Goal: Transaction & Acquisition: Purchase product/service

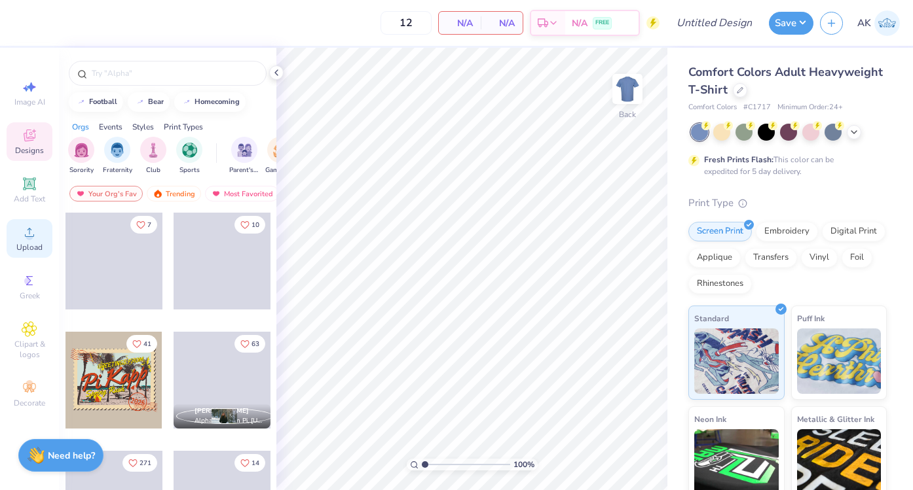
click at [29, 245] on span "Upload" at bounding box center [29, 247] width 26 height 10
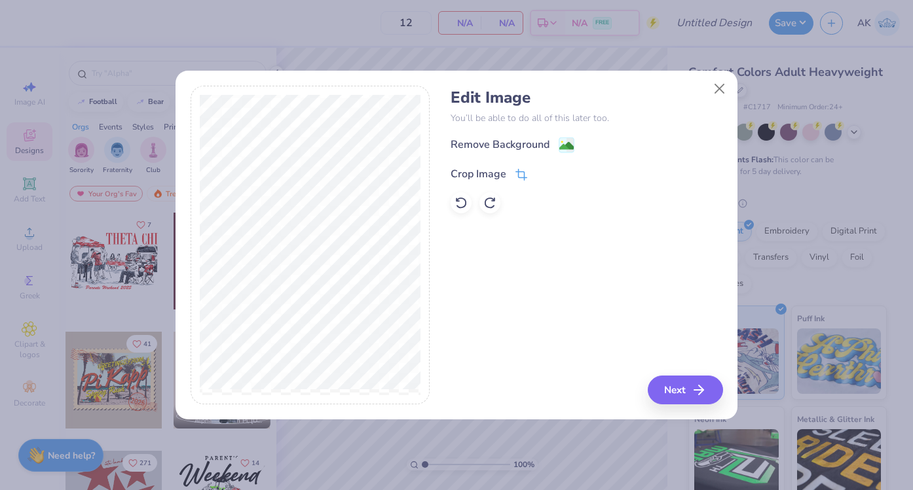
click at [491, 178] on div "Crop Image" at bounding box center [478, 174] width 56 height 16
click at [541, 172] on icon at bounding box center [544, 173] width 8 height 8
click at [560, 141] on image at bounding box center [566, 147] width 14 height 14
click at [680, 384] on button "Next" at bounding box center [687, 390] width 75 height 29
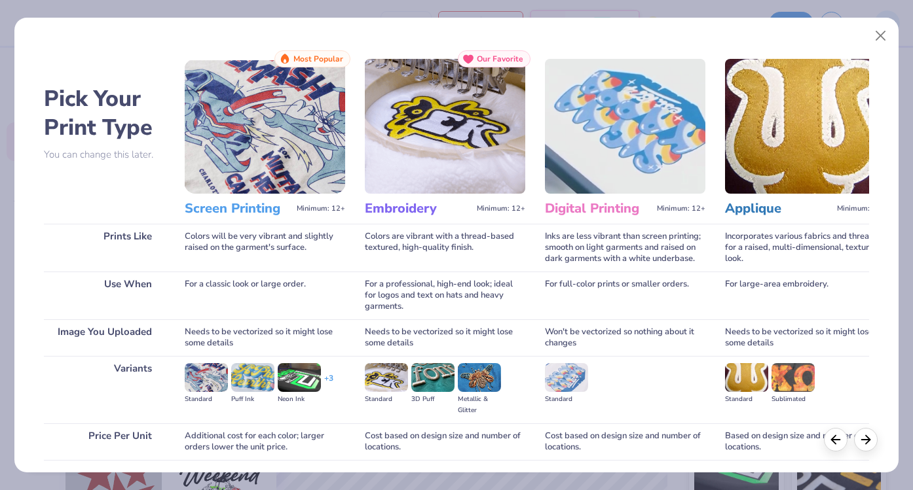
scroll to position [97, 0]
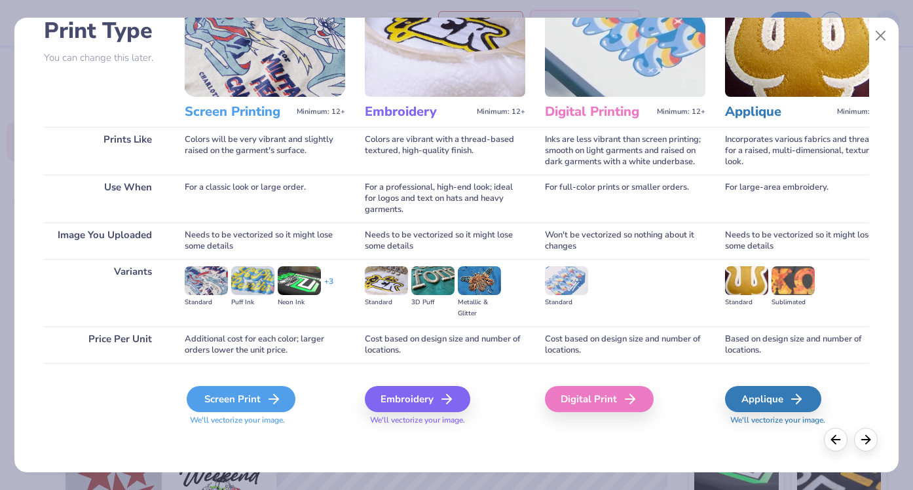
click at [269, 395] on icon at bounding box center [274, 400] width 16 height 16
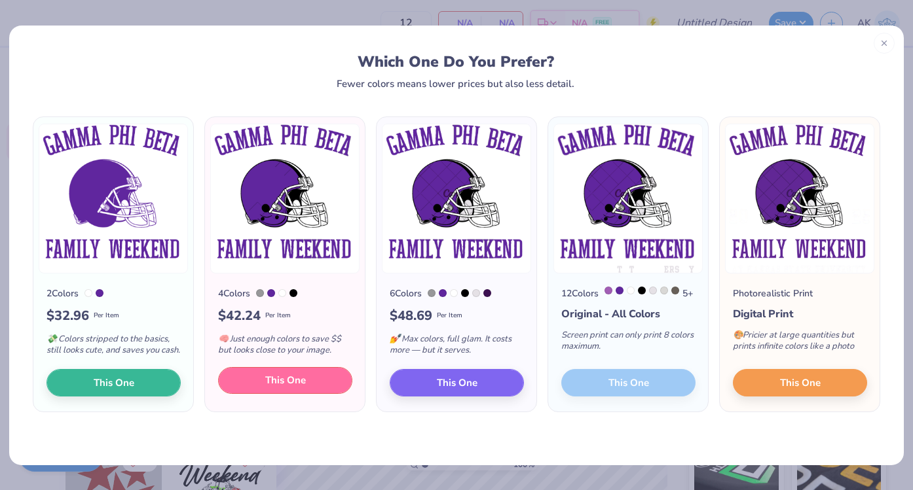
click at [246, 389] on button "This One" at bounding box center [285, 380] width 134 height 27
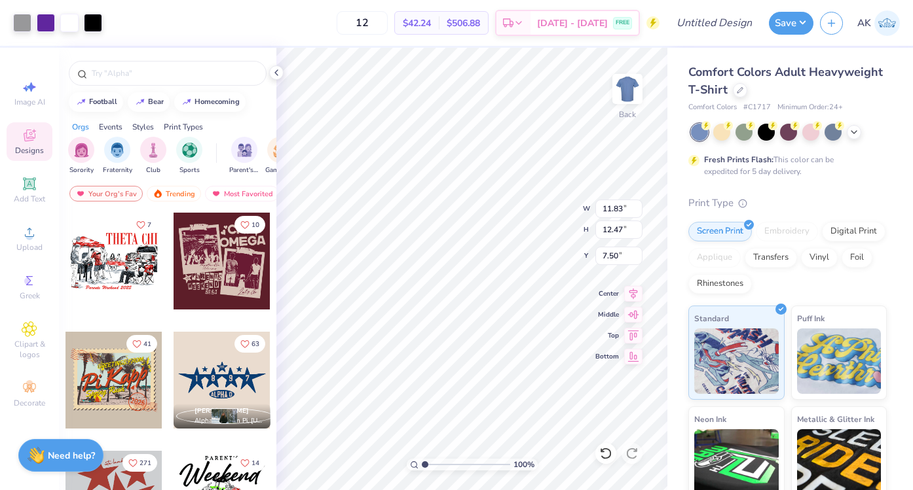
type input "11.83"
type input "12.47"
type input "3.00"
click at [858, 131] on icon at bounding box center [854, 131] width 10 height 10
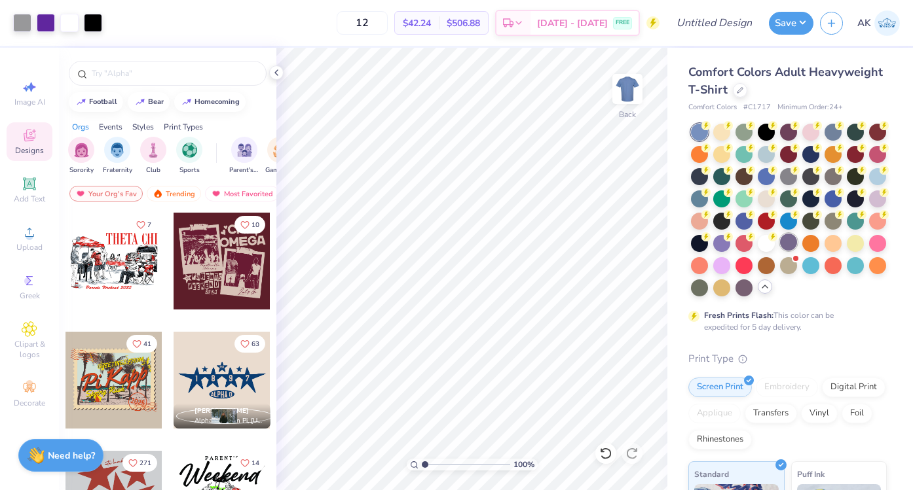
click at [792, 241] on div at bounding box center [788, 242] width 17 height 17
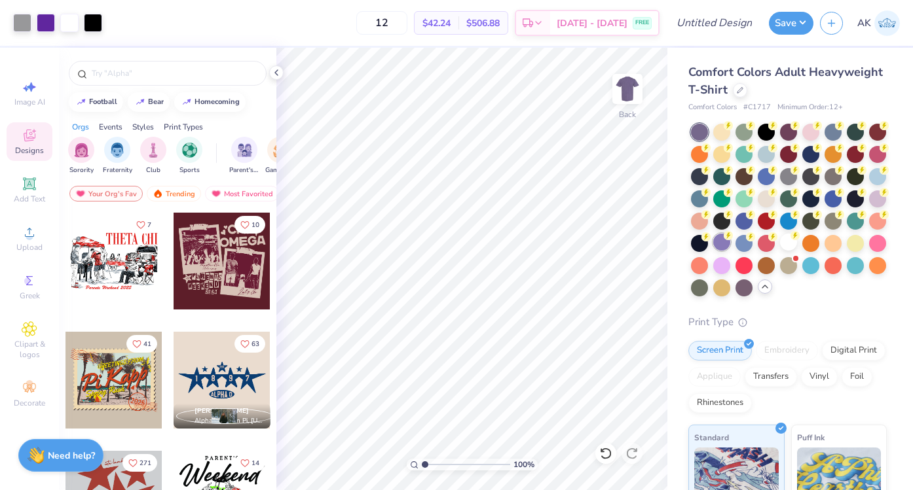
click at [719, 246] on div at bounding box center [721, 242] width 17 height 17
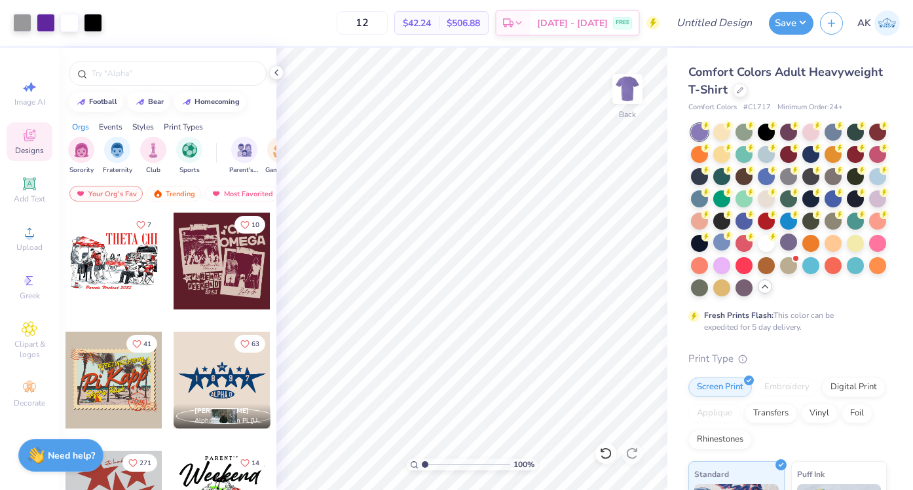
click at [776, 241] on div at bounding box center [789, 210] width 196 height 173
click at [769, 241] on div at bounding box center [766, 242] width 17 height 17
click at [62, 23] on div at bounding box center [69, 21] width 18 height 18
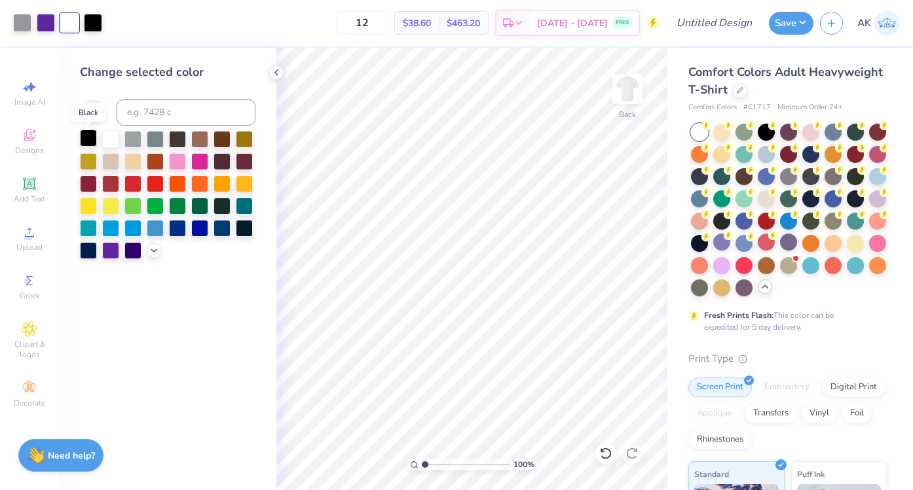
click at [89, 136] on div at bounding box center [88, 138] width 17 height 17
click at [23, 21] on div at bounding box center [22, 21] width 18 height 18
click at [111, 136] on div at bounding box center [110, 138] width 17 height 17
click at [73, 27] on div at bounding box center [69, 21] width 18 height 18
click at [107, 142] on div at bounding box center [110, 138] width 17 height 17
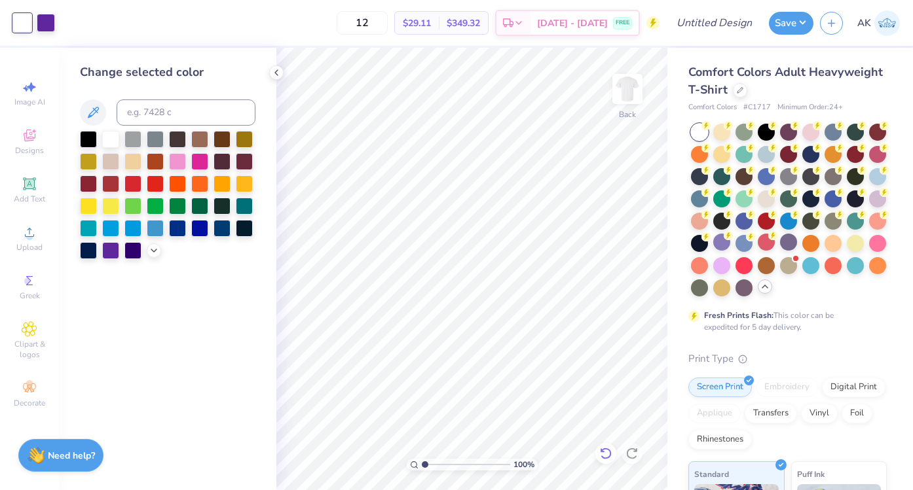
click at [606, 452] on icon at bounding box center [605, 453] width 13 height 13
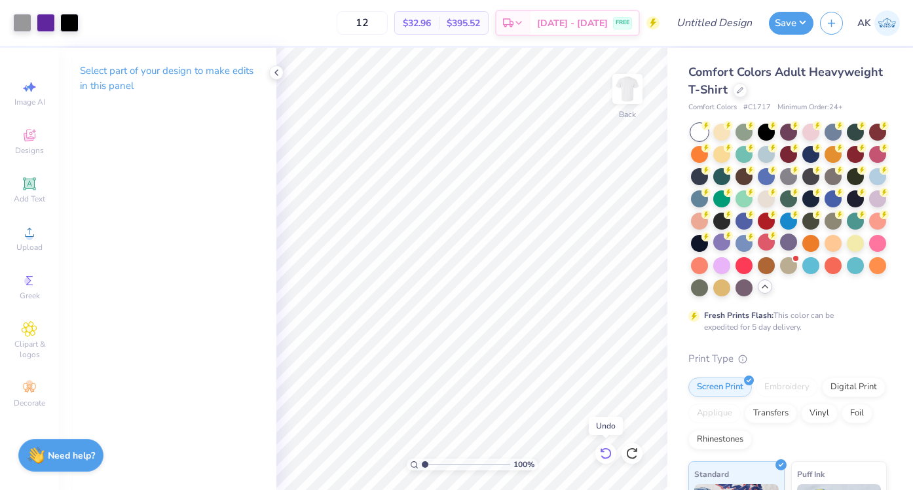
click at [606, 452] on icon at bounding box center [605, 453] width 13 height 13
click at [602, 297] on div "Center" at bounding box center [618, 292] width 47 height 16
click at [741, 87] on icon at bounding box center [739, 88] width 5 height 5
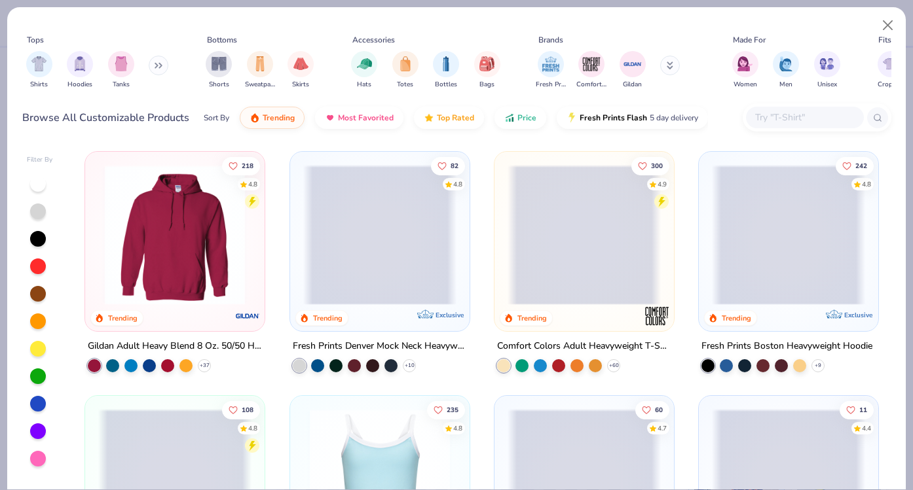
click at [773, 119] on input "text" at bounding box center [804, 117] width 101 height 15
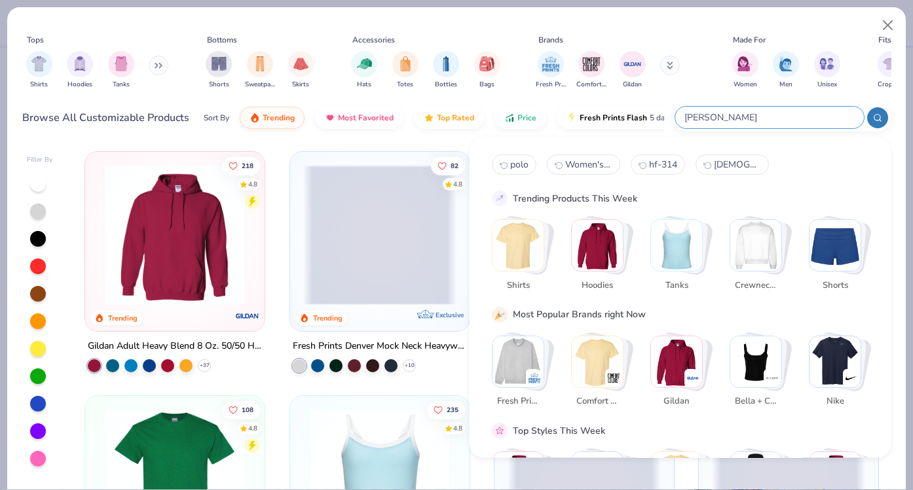
type input "[PERSON_NAME]"
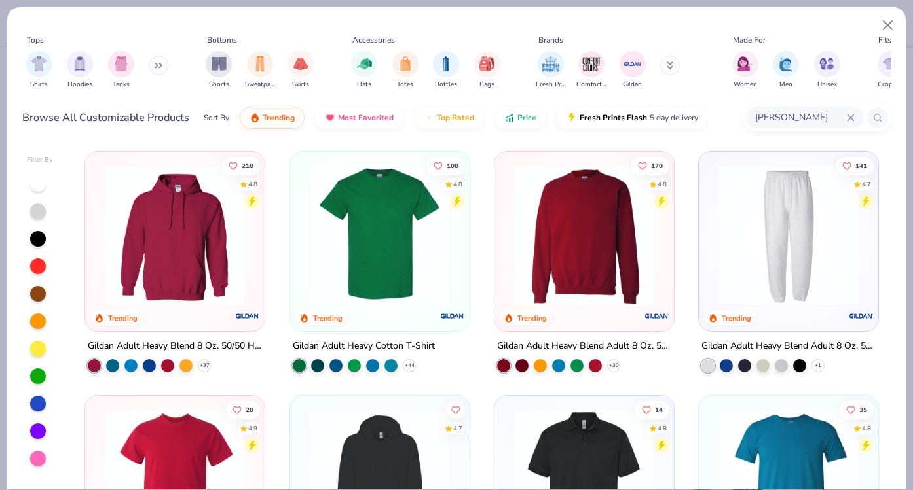
click at [393, 210] on img at bounding box center [379, 235] width 153 height 140
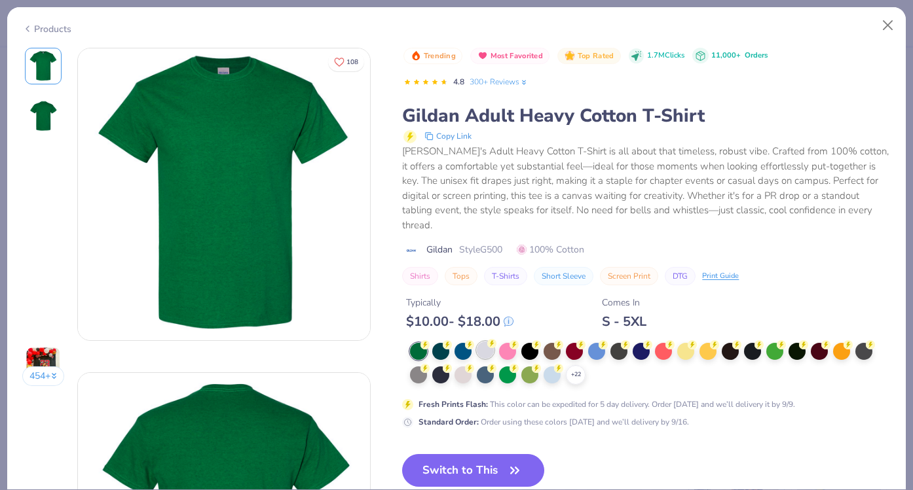
click at [486, 314] on div "$ 10.00 - $ 18.00" at bounding box center [459, 322] width 107 height 16
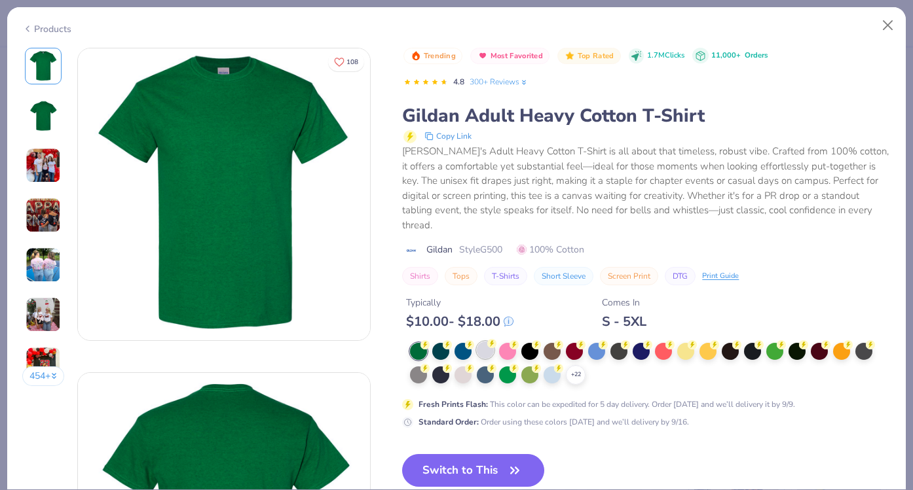
click at [486, 342] on div at bounding box center [485, 350] width 17 height 17
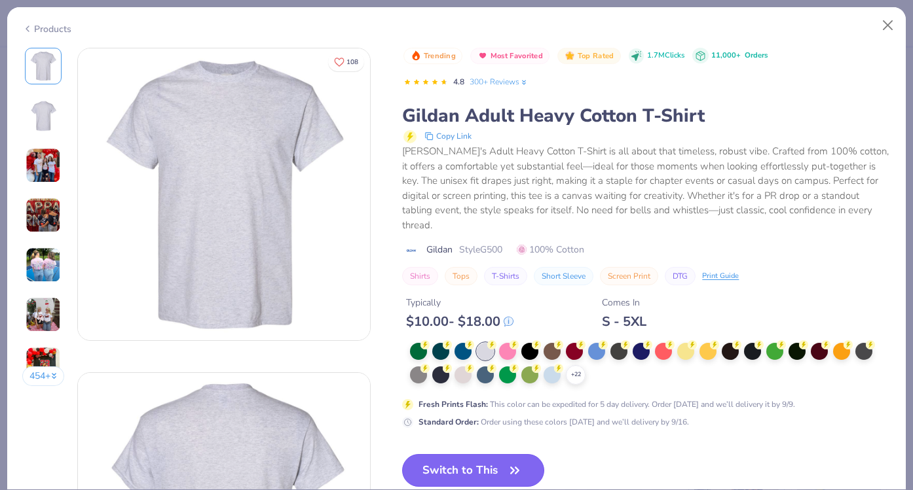
click at [485, 462] on button "Switch to This" at bounding box center [473, 470] width 142 height 33
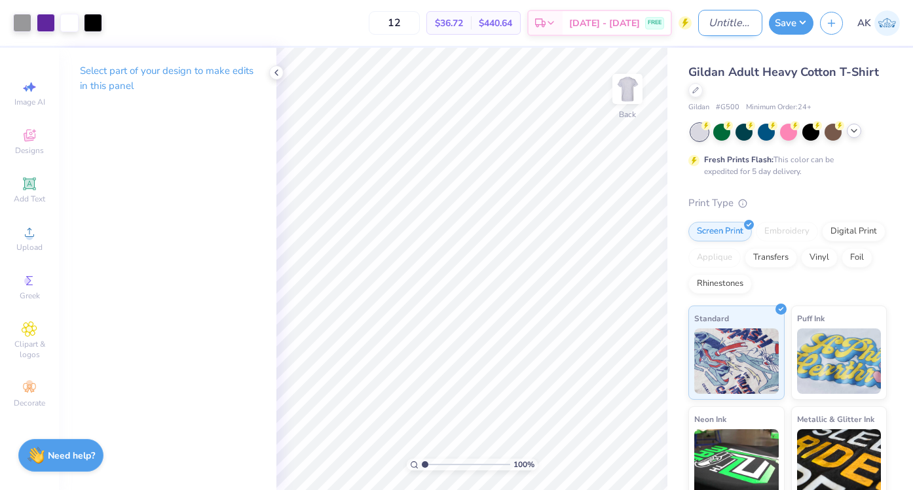
click at [731, 22] on input "Design Title" at bounding box center [730, 23] width 64 height 26
type input "gpji family weekend"
click at [793, 31] on button "Save" at bounding box center [791, 21] width 45 height 23
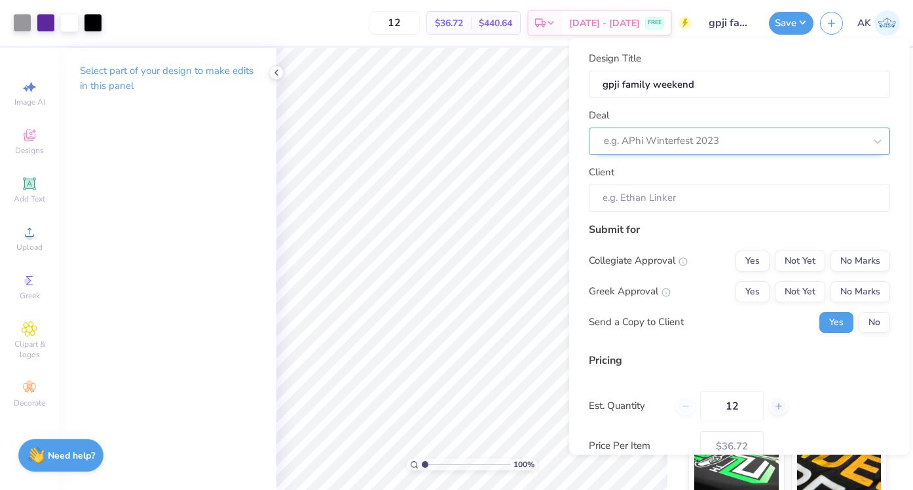
click at [691, 137] on div at bounding box center [734, 141] width 261 height 18
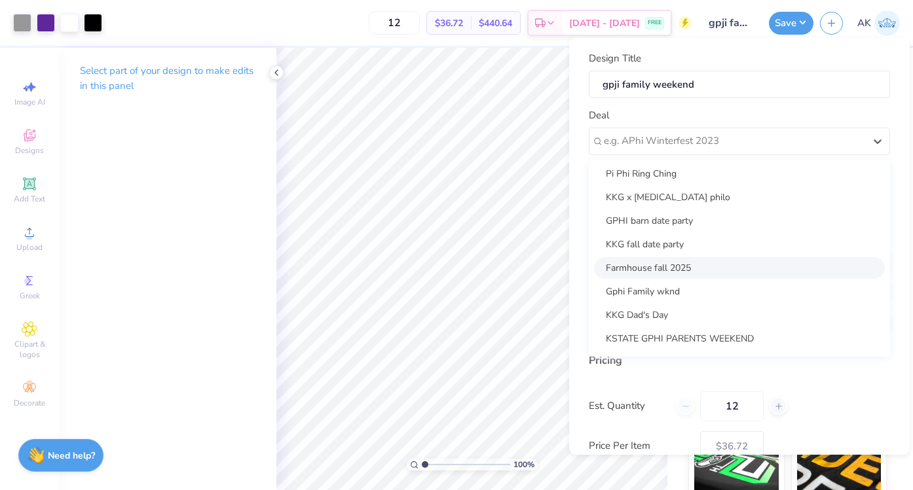
scroll to position [274, 0]
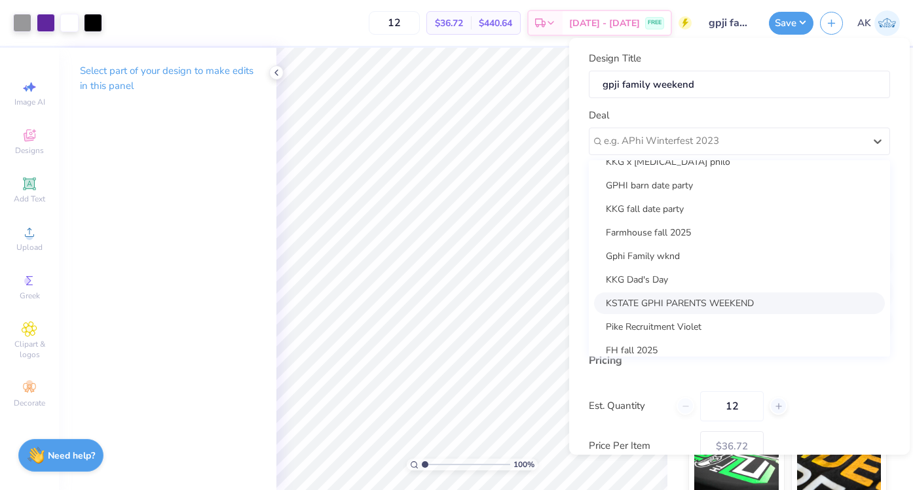
click at [670, 297] on div "KSTATE GPHI PARENTS WEEKEND" at bounding box center [739, 304] width 291 height 22
type input "[PERSON_NAME]"
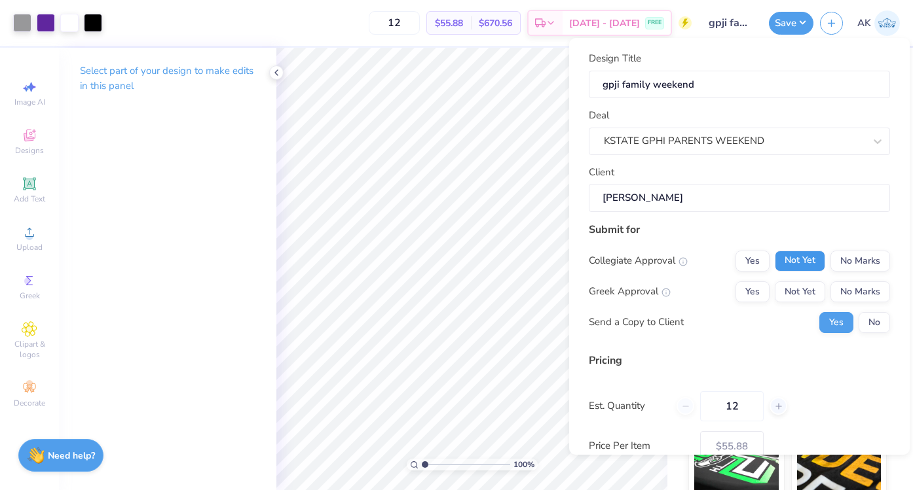
click at [791, 256] on button "Not Yet" at bounding box center [800, 261] width 50 height 21
click at [791, 280] on div "Collegiate Approval Yes Not Yet No Marks Greek Approval Yes Not Yet No Marks Se…" at bounding box center [739, 292] width 301 height 82
click at [791, 287] on button "Not Yet" at bounding box center [800, 292] width 50 height 21
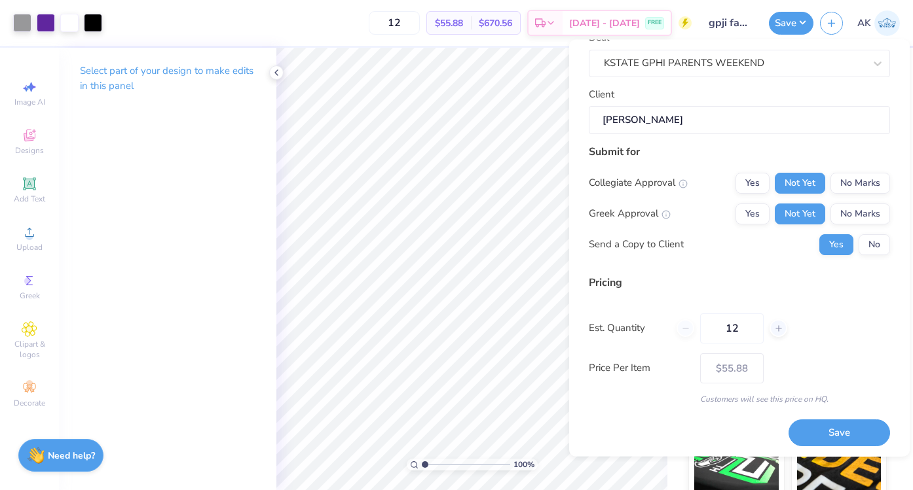
scroll to position [82, 0]
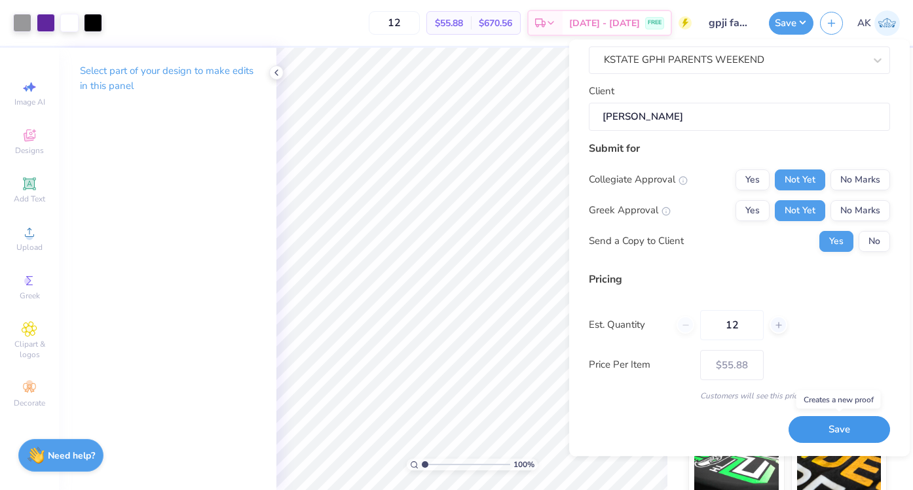
click at [816, 434] on button "Save" at bounding box center [838, 430] width 101 height 27
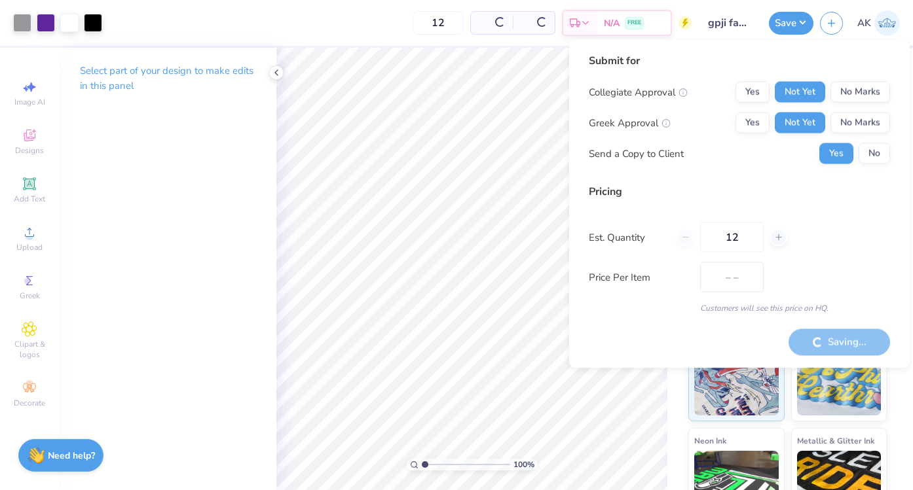
type input "$36.72"
